Goal: Task Accomplishment & Management: Complete application form

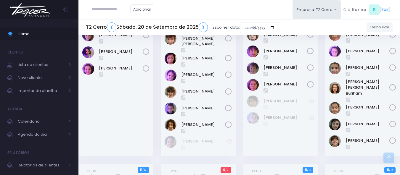
scroll to position [533, 0]
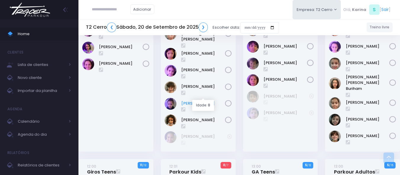
click at [194, 101] on link "[PERSON_NAME]" at bounding box center [203, 104] width 44 height 6
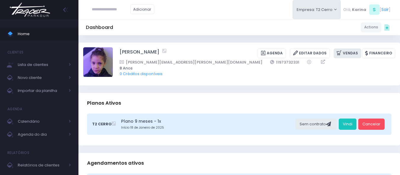
click at [341, 50] on icon at bounding box center [340, 53] width 6 height 7
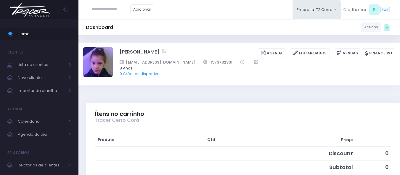
scroll to position [148, 0]
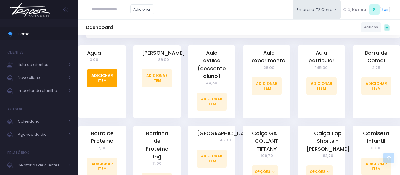
click at [104, 78] on link "Adicionar Item" at bounding box center [102, 78] width 30 height 18
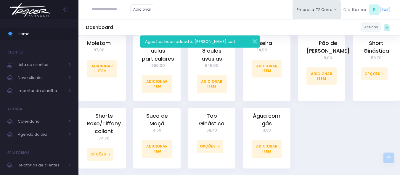
scroll to position [632, 0]
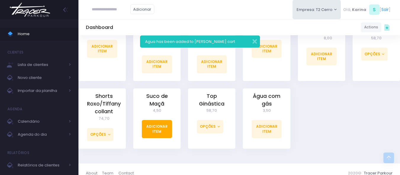
click at [164, 121] on link "Adicionar Item" at bounding box center [157, 129] width 30 height 18
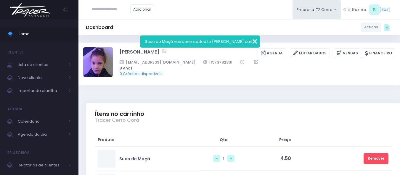
click at [254, 41] on button "button" at bounding box center [251, 40] width 12 height 7
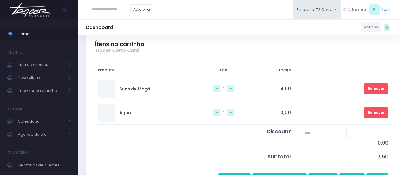
scroll to position [89, 0]
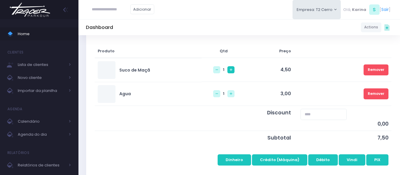
click at [230, 69] on icon at bounding box center [231, 70] width 2 height 2
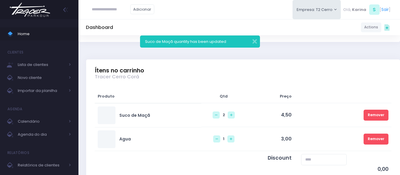
scroll to position [118, 0]
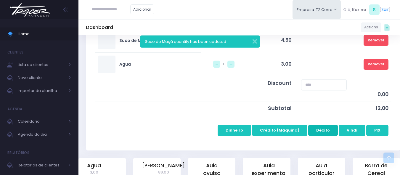
click at [319, 132] on button "Débito" at bounding box center [323, 130] width 30 height 11
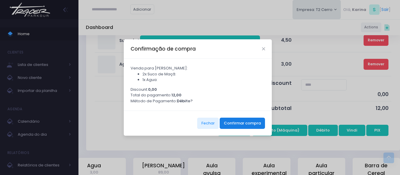
click at [240, 121] on button "Confirmar compra" at bounding box center [242, 123] width 45 height 11
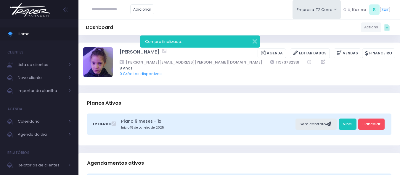
click at [257, 25] on div "Dashboard Actions Choose Label: Customer Partner Suplier Member Staff Add new" at bounding box center [238, 27] width 321 height 11
click at [255, 43] on button "button" at bounding box center [251, 40] width 12 height 7
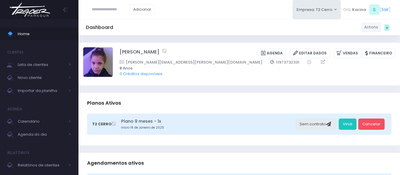
drag, startPoint x: 28, startPoint y: 12, endPoint x: 28, endPoint y: 2, distance: 9.8
click at [28, 11] on img at bounding box center [29, 9] width 45 height 21
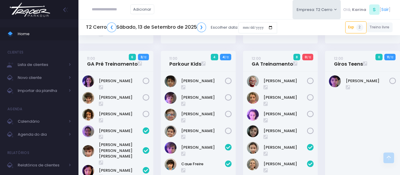
scroll to position [474, 0]
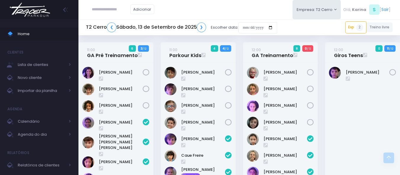
click at [348, 137] on div "Pietro Okamoto" at bounding box center [362, 170] width 75 height 214
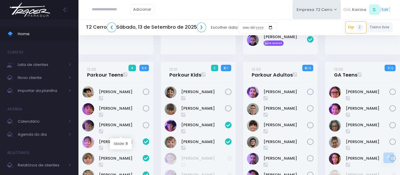
scroll to position [733, 0]
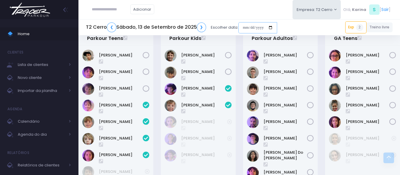
click at [263, 29] on input "date" at bounding box center [257, 27] width 39 height 11
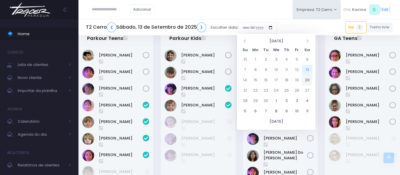
click at [308, 79] on td "20" at bounding box center [307, 80] width 10 height 10
type input "**********"
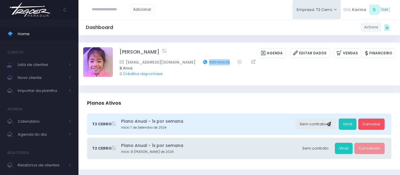
drag, startPoint x: 214, startPoint y: 62, endPoint x: 188, endPoint y: 62, distance: 26.0
click at [188, 62] on div "[EMAIL_ADDRESS][DOMAIN_NAME] 995190638" at bounding box center [254, 62] width 268 height 6
copy div "995190638"
click at [213, 24] on div "Dashboard Actions Choose Label: Customer Partner Suplier Member Staff Add new" at bounding box center [238, 27] width 321 height 11
drag, startPoint x: 117, startPoint y: 51, endPoint x: 144, endPoint y: 52, distance: 26.7
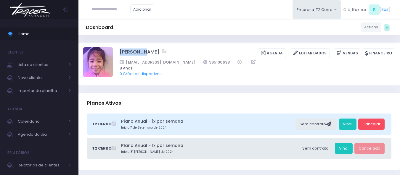
click at [144, 52] on div "Aya Murai Agenda Editar Dados Vendas Financeiro 995190638" at bounding box center [239, 63] width 312 height 33
copy link "[PERSON_NAME]"
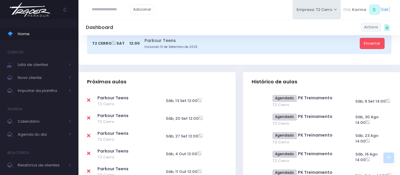
scroll to position [178, 0]
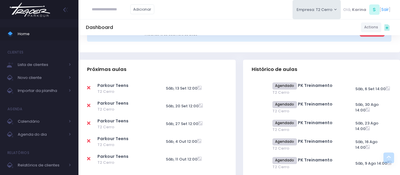
click at [89, 106] on icon at bounding box center [88, 105] width 3 height 5
type input "**********"
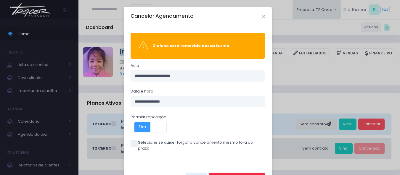
scroll to position [17, 0]
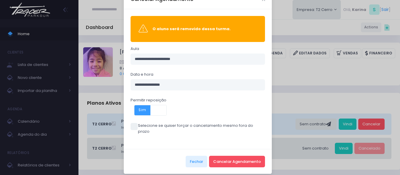
drag, startPoint x: 245, startPoint y: 149, endPoint x: 241, endPoint y: 153, distance: 5.7
click at [245, 149] on div "Fechar Cancelar Agendamento" at bounding box center [198, 161] width 148 height 25
click at [241, 156] on button "Cancelar Agendamento" at bounding box center [237, 161] width 56 height 11
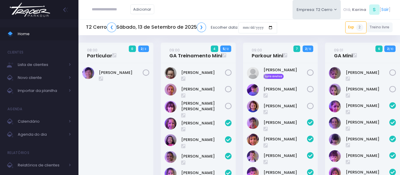
drag, startPoint x: 24, startPoint y: 12, endPoint x: 52, endPoint y: 1, distance: 29.9
click at [25, 13] on img at bounding box center [29, 9] width 45 height 21
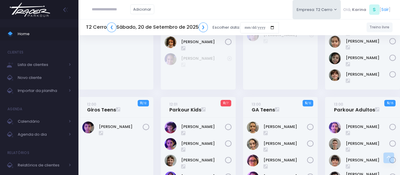
scroll to position [622, 0]
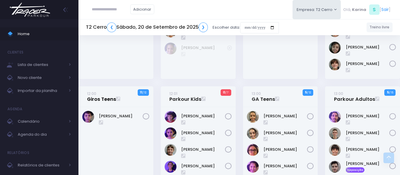
click at [96, 93] on link "12:00 Giros Teens" at bounding box center [101, 97] width 29 height 12
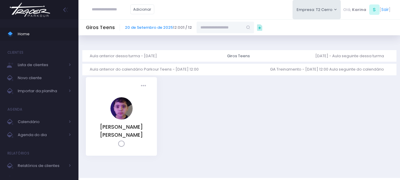
click at [220, 28] on input "text" at bounding box center [220, 27] width 46 height 11
paste input "*********"
click at [220, 36] on link "Aya Murai" at bounding box center [225, 38] width 34 height 6
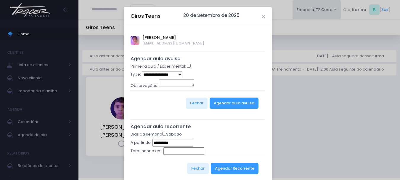
type input "*********"
click at [164, 76] on select "**********" at bounding box center [162, 74] width 41 height 7
select select "*"
click at [142, 71] on select "**********" at bounding box center [162, 74] width 41 height 7
click at [165, 75] on select "**********" at bounding box center [162, 74] width 41 height 7
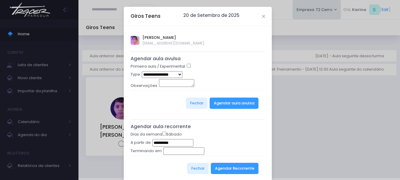
drag, startPoint x: 235, startPoint y: 74, endPoint x: 228, endPoint y: 75, distance: 6.9
click at [235, 74] on div "**********" at bounding box center [198, 75] width 135 height 8
drag, startPoint x: 225, startPoint y: 56, endPoint x: 181, endPoint y: 47, distance: 44.6
click at [224, 56] on h5 "Agendar aula avulsa" at bounding box center [198, 59] width 135 height 6
click at [162, 74] on select "**********" at bounding box center [162, 74] width 41 height 7
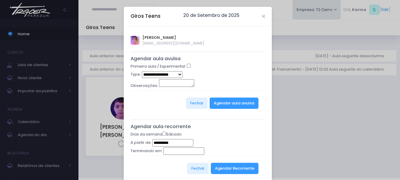
click at [142, 71] on select "**********" at bounding box center [162, 74] width 41 height 7
click at [228, 72] on div "**********" at bounding box center [198, 75] width 135 height 8
click at [234, 104] on button "Agendar aula avulsa" at bounding box center [234, 102] width 49 height 11
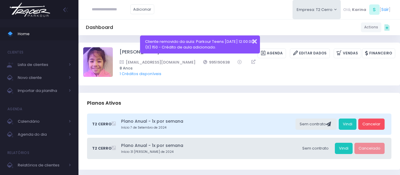
drag, startPoint x: 256, startPoint y: 40, endPoint x: 244, endPoint y: 47, distance: 14.4
click at [256, 40] on button "button" at bounding box center [251, 40] width 12 height 7
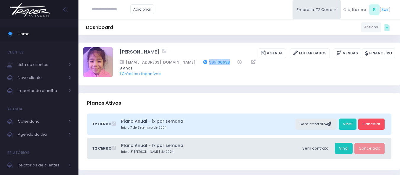
drag, startPoint x: 211, startPoint y: 62, endPoint x: 186, endPoint y: 63, distance: 24.9
click at [186, 63] on div "brunomurai@gmail.com 995190638" at bounding box center [254, 62] width 268 height 6
copy link "995190638"
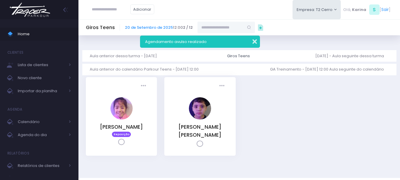
click at [255, 40] on button "button" at bounding box center [251, 40] width 12 height 7
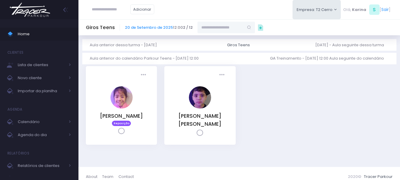
scroll to position [17, 0]
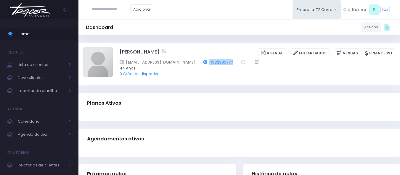
drag, startPoint x: 0, startPoint y: 0, endPoint x: 191, endPoint y: 64, distance: 201.4
click at [191, 64] on div "[EMAIL_ADDRESS][DOMAIN_NAME] 11982395777" at bounding box center [254, 62] width 268 height 6
copy div "11982395777"
